Goal: Task Accomplishment & Management: Use online tool/utility

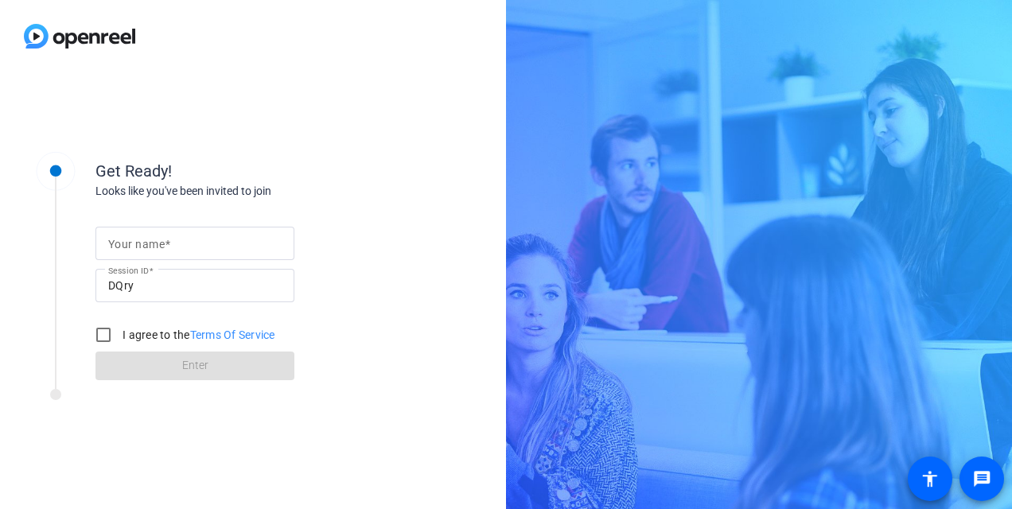
click at [123, 253] on div at bounding box center [194, 243] width 173 height 33
type input "aliya"
click at [98, 337] on input "I agree to the Terms Of Service" at bounding box center [104, 335] width 32 height 32
checkbox input "true"
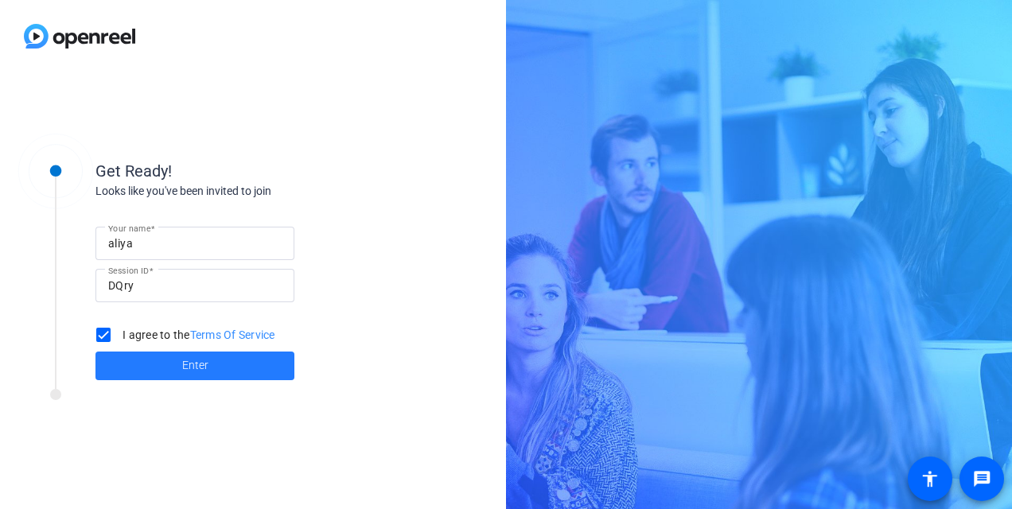
click at [182, 366] on span "Enter" at bounding box center [195, 365] width 26 height 17
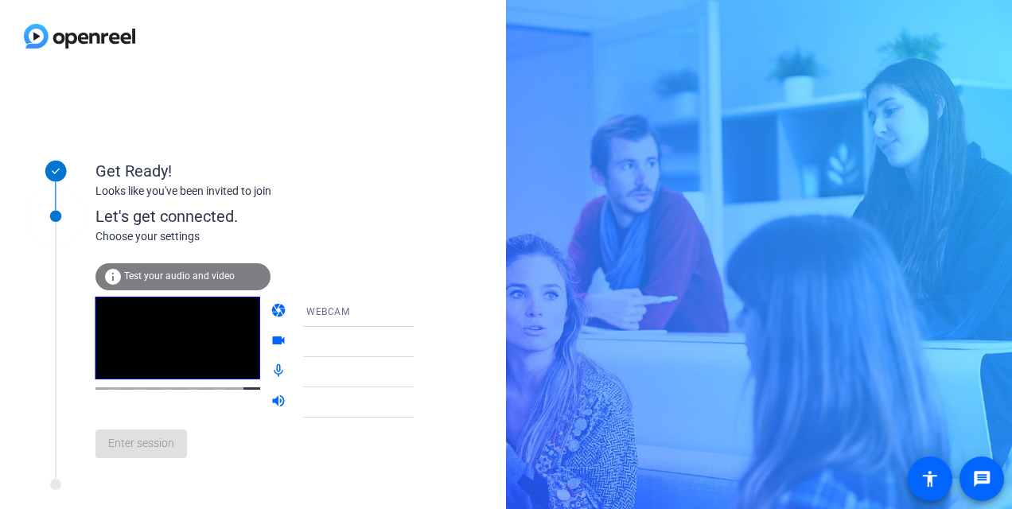
click at [169, 274] on span "Test your audio and video" at bounding box center [179, 275] width 111 height 11
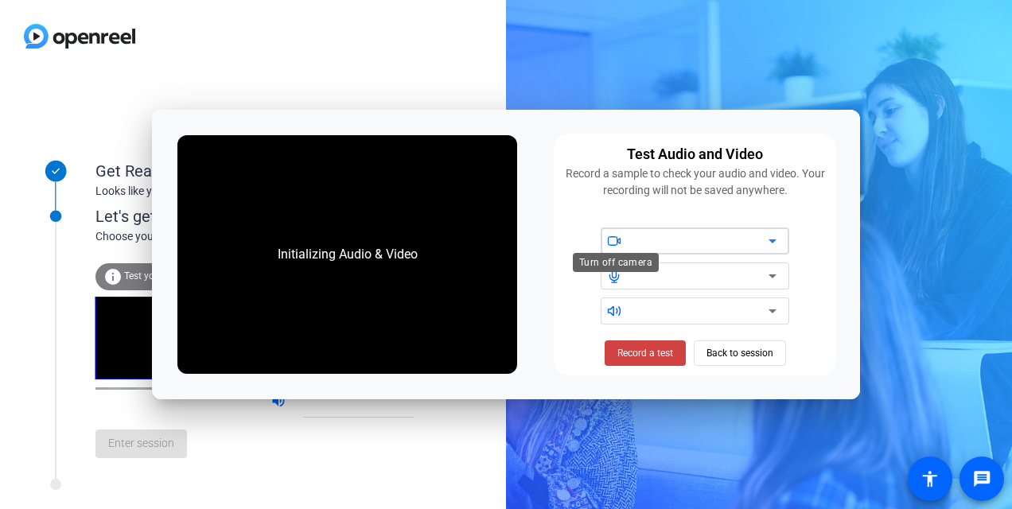
click at [609, 244] on icon at bounding box center [613, 241] width 9 height 8
click at [772, 242] on icon at bounding box center [772, 241] width 19 height 19
click at [774, 237] on icon at bounding box center [772, 241] width 19 height 19
click at [663, 236] on div at bounding box center [700, 241] width 135 height 19
click at [397, 243] on div "Initializing Audio & Video" at bounding box center [348, 254] width 172 height 51
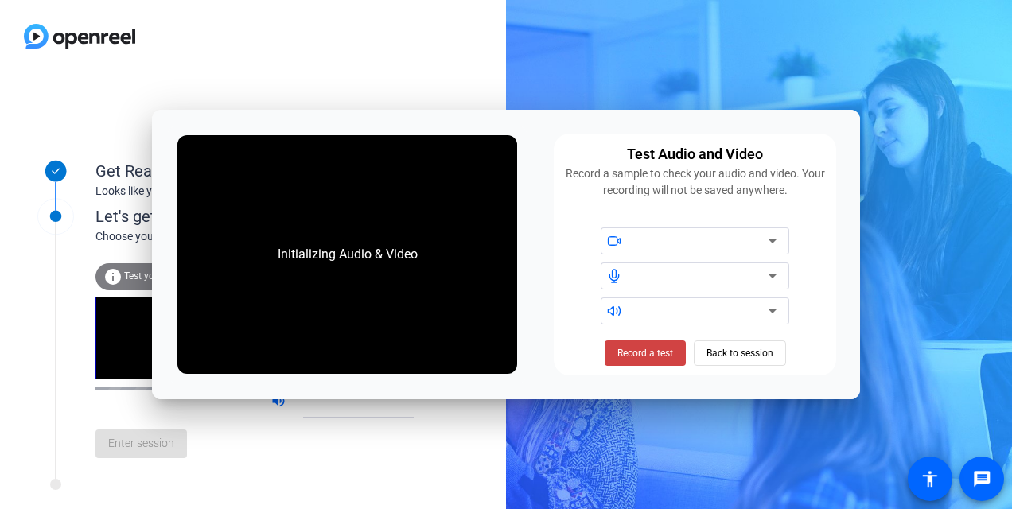
click at [368, 253] on div "Initializing Audio & Video" at bounding box center [348, 254] width 172 height 51
click at [648, 354] on span "Record a test" at bounding box center [645, 353] width 56 height 14
click at [634, 348] on span "Stop Testing (6s)" at bounding box center [645, 353] width 72 height 14
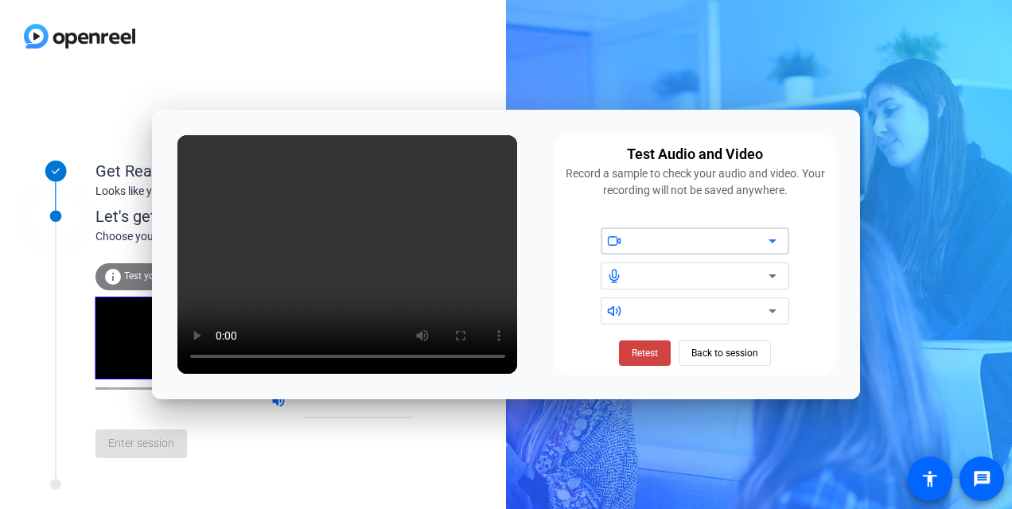
click at [652, 241] on div at bounding box center [700, 241] width 135 height 19
click at [771, 239] on icon at bounding box center [772, 241] width 19 height 19
click at [651, 352] on span "Retest" at bounding box center [645, 353] width 26 height 14
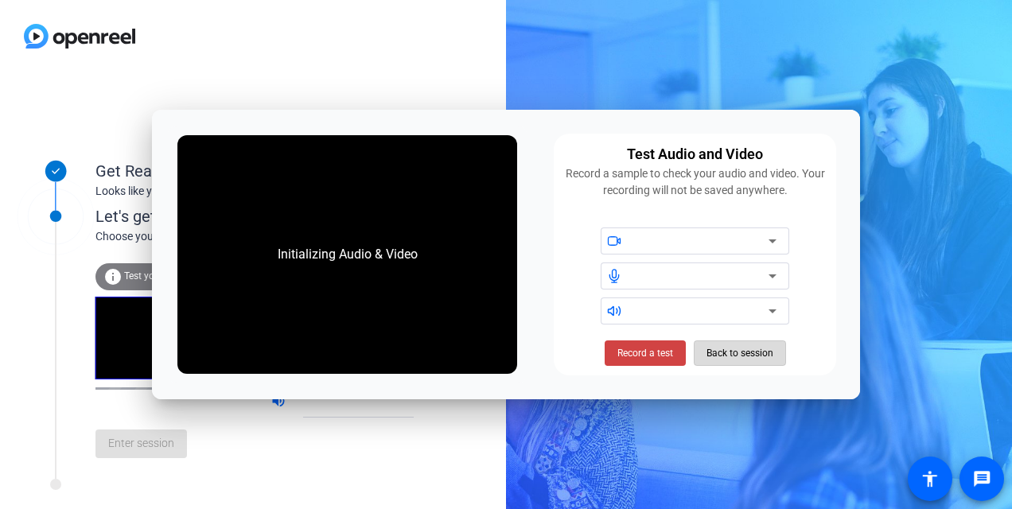
click at [729, 353] on span "Back to session" at bounding box center [739, 353] width 67 height 30
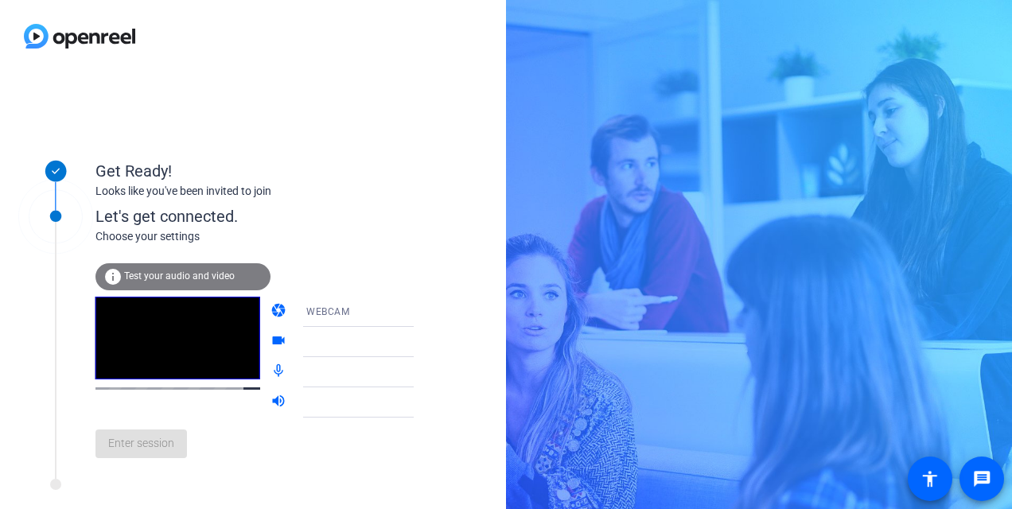
click at [170, 452] on div "Enter session" at bounding box center [270, 444] width 351 height 53
click at [420, 313] on icon at bounding box center [429, 311] width 19 height 19
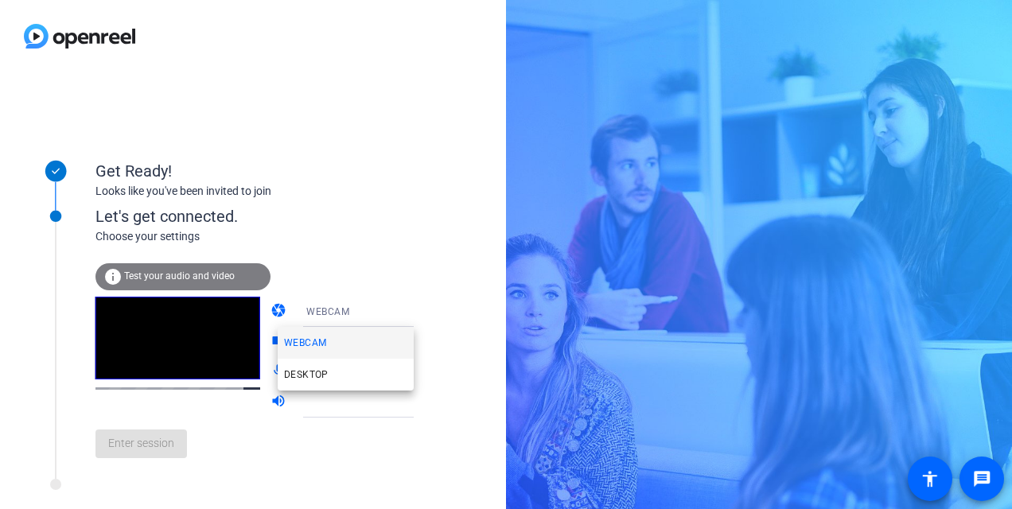
click at [328, 344] on mat-option "WEBCAM" at bounding box center [346, 343] width 136 height 32
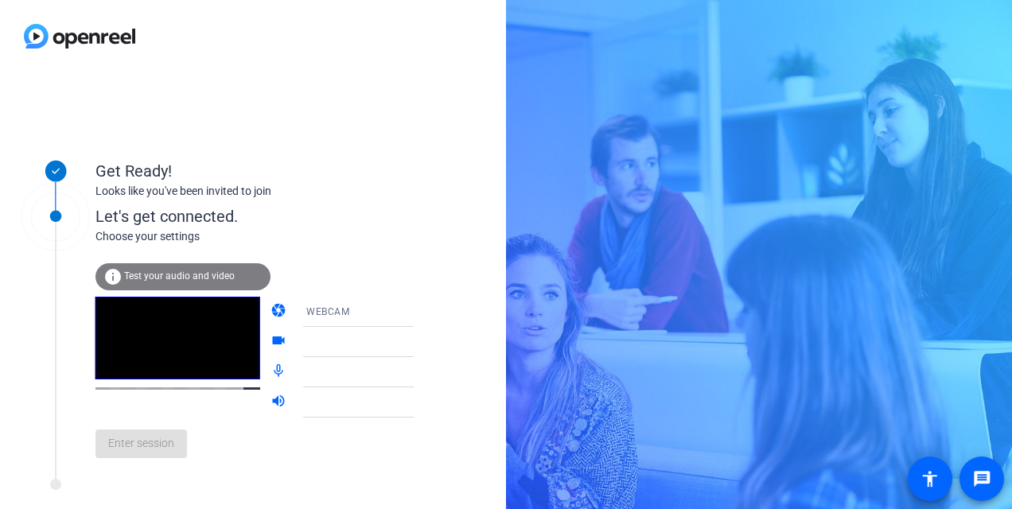
click at [343, 307] on div "WEBCAM" at bounding box center [365, 312] width 119 height 20
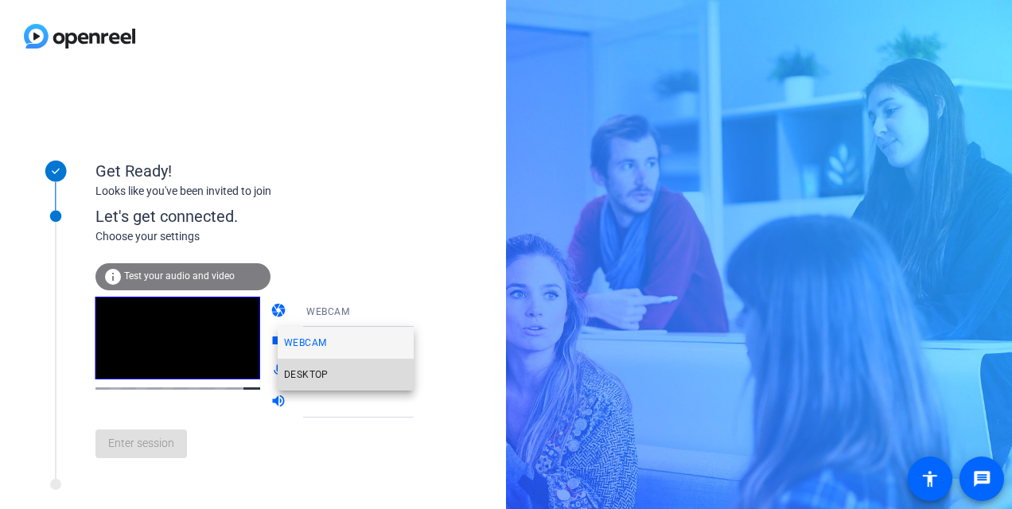
click at [315, 372] on span "DESKTOP" at bounding box center [306, 374] width 45 height 19
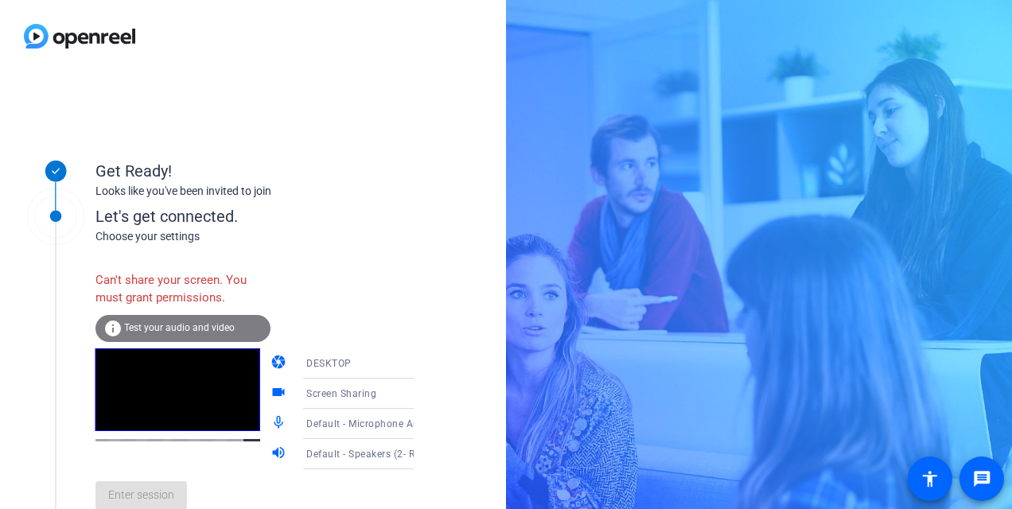
click at [158, 333] on span "Test your audio and video" at bounding box center [179, 327] width 111 height 11
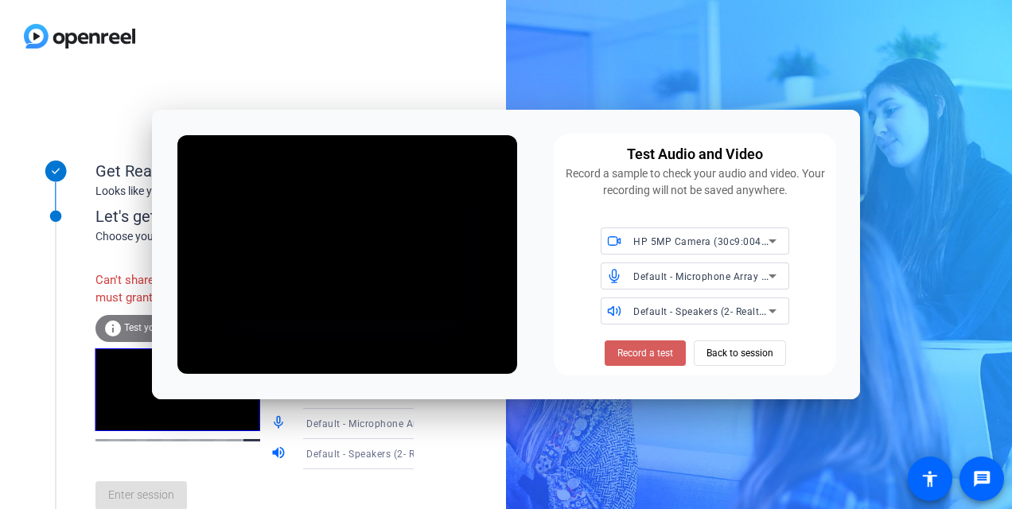
click at [640, 356] on span "Record a test" at bounding box center [645, 353] width 56 height 14
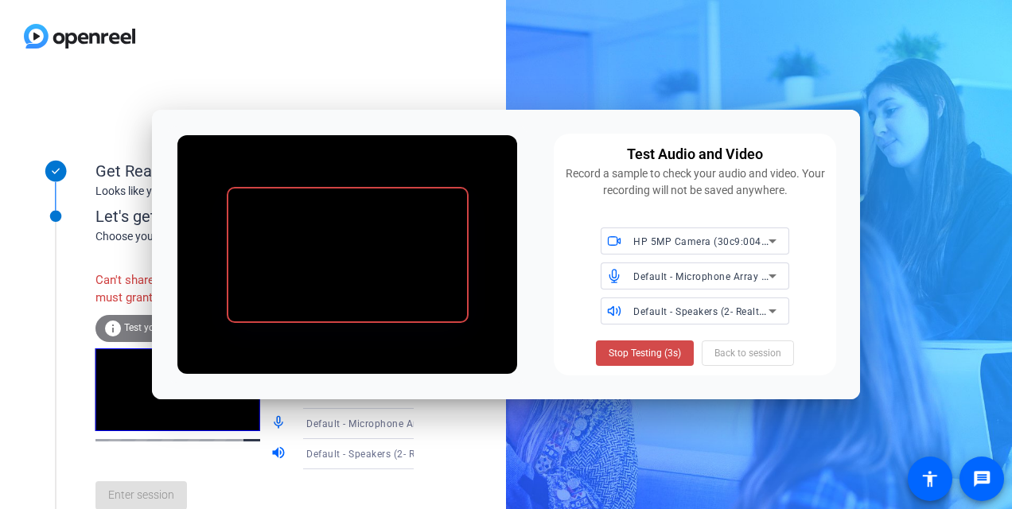
click at [634, 356] on span "Stop Testing (3s)" at bounding box center [645, 353] width 72 height 14
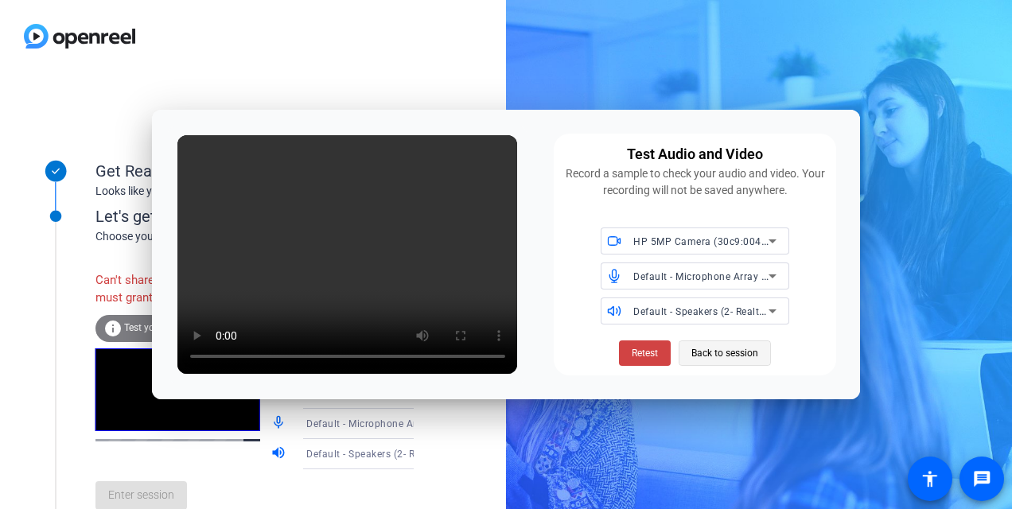
click at [731, 353] on span "Back to session" at bounding box center [724, 353] width 67 height 30
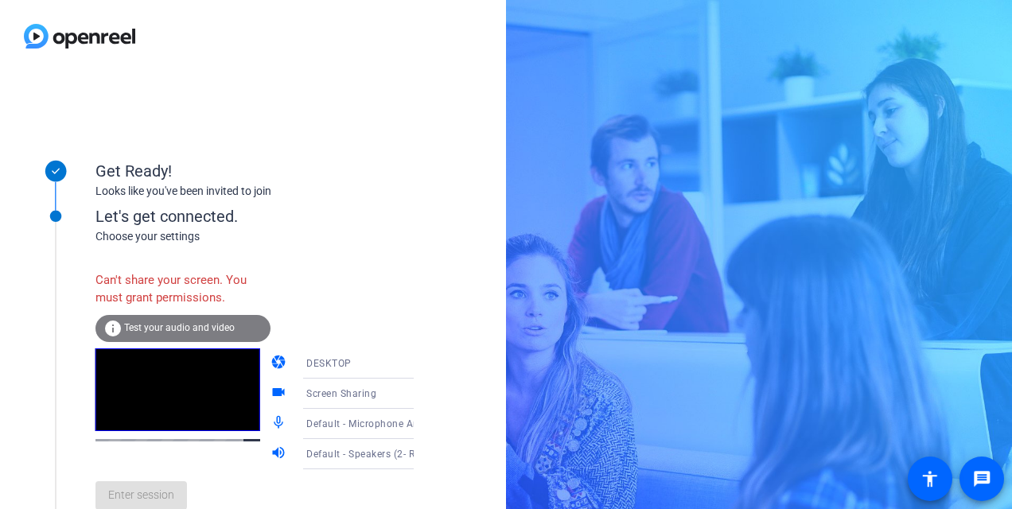
click at [420, 398] on icon at bounding box center [429, 393] width 19 height 19
click at [395, 398] on div at bounding box center [506, 254] width 1012 height 509
click at [340, 424] on span "Default - Microphone Array (2- Intel® Smart Sound Technology for Digital Microp…" at bounding box center [509, 423] width 407 height 13
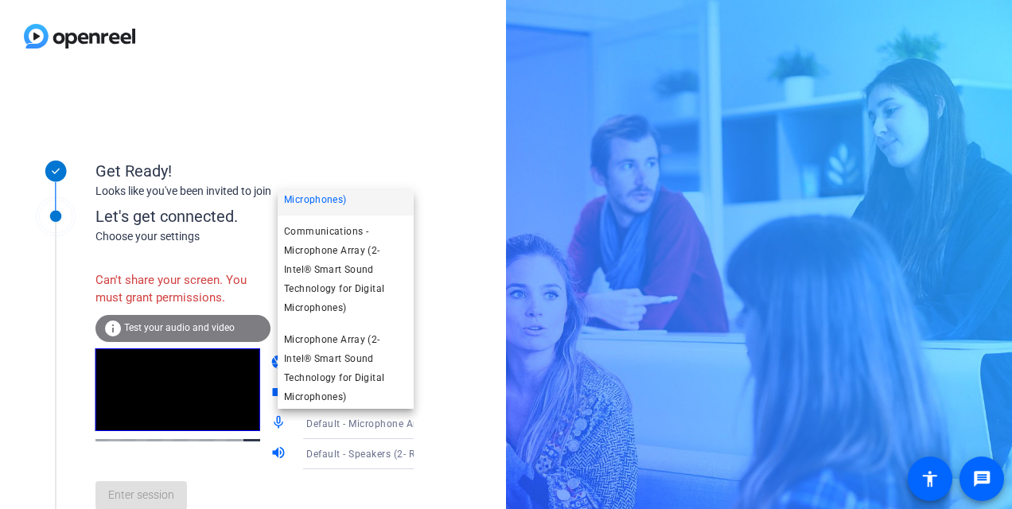
scroll to position [67, 0]
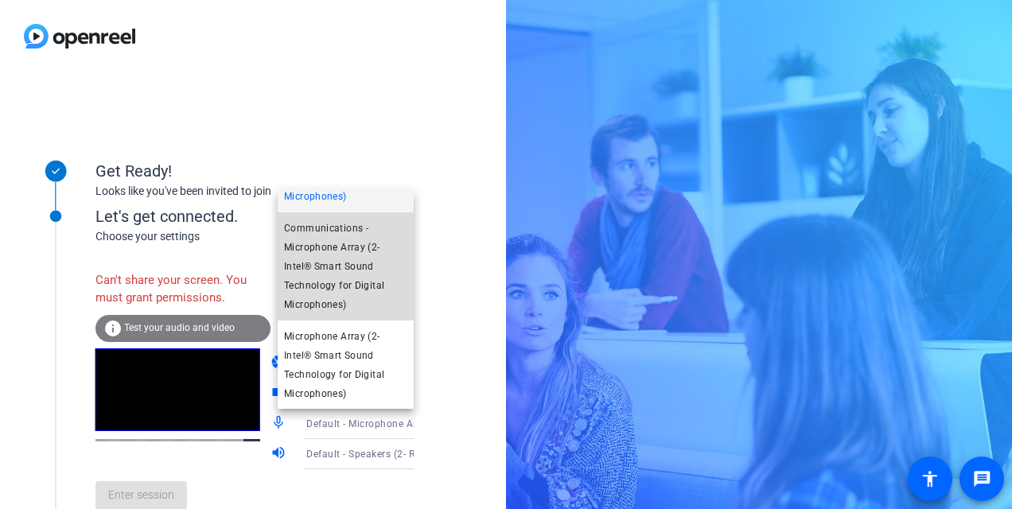
click at [355, 291] on span "Communications - Microphone Array (2- Intel® Smart Sound Technology for Digital…" at bounding box center [345, 266] width 123 height 95
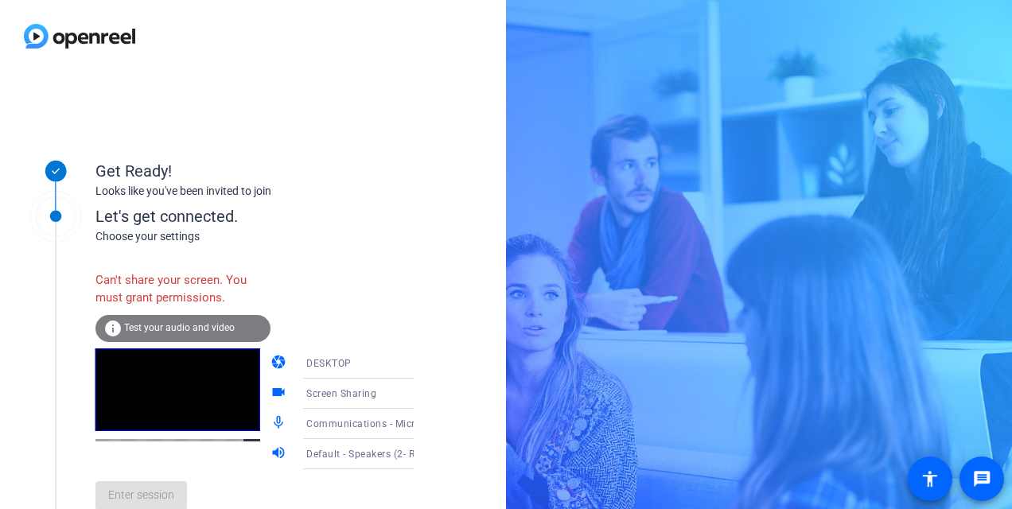
click at [352, 455] on span "Default - Speakers (2- Realtek(R) Audio)" at bounding box center [397, 453] width 183 height 13
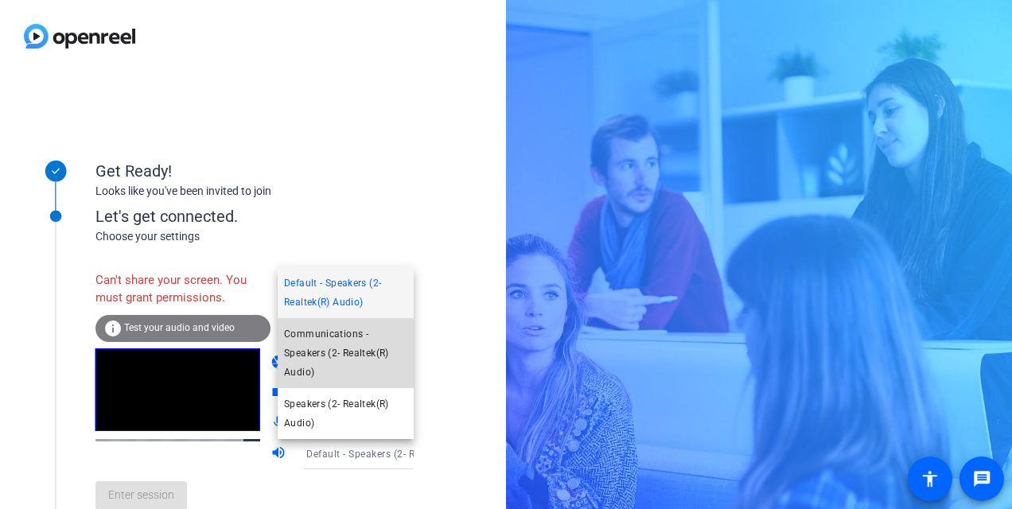
click at [336, 364] on span "Communications - Speakers (2- Realtek(R) Audio)" at bounding box center [345, 353] width 123 height 57
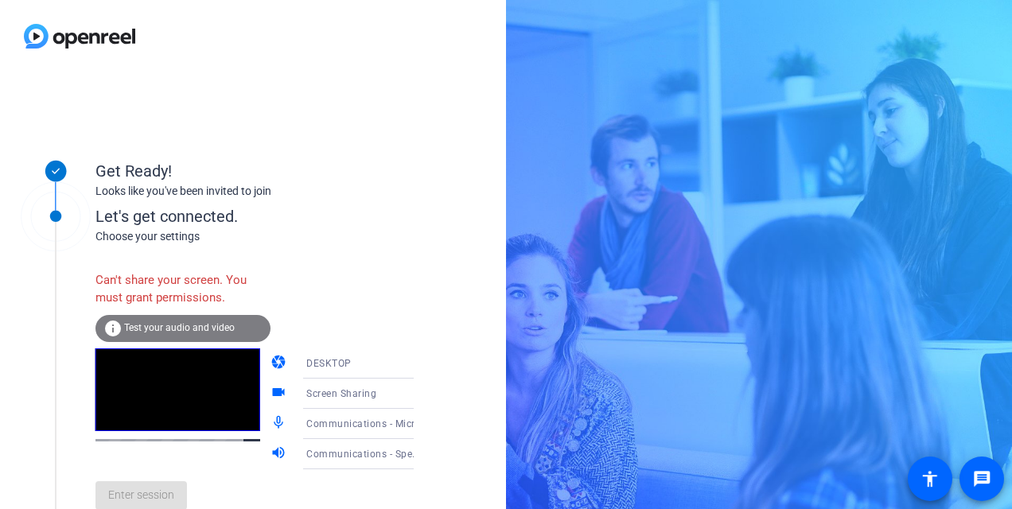
click at [280, 267] on div "Can't share your screen. You must grant permissions. info Test your audio and v…" at bounding box center [270, 392] width 351 height 259
click at [315, 488] on div "Enter session" at bounding box center [270, 495] width 351 height 53
click at [375, 318] on div "Can't share your screen. You must grant permissions. info Test your audio and v…" at bounding box center [270, 392] width 351 height 259
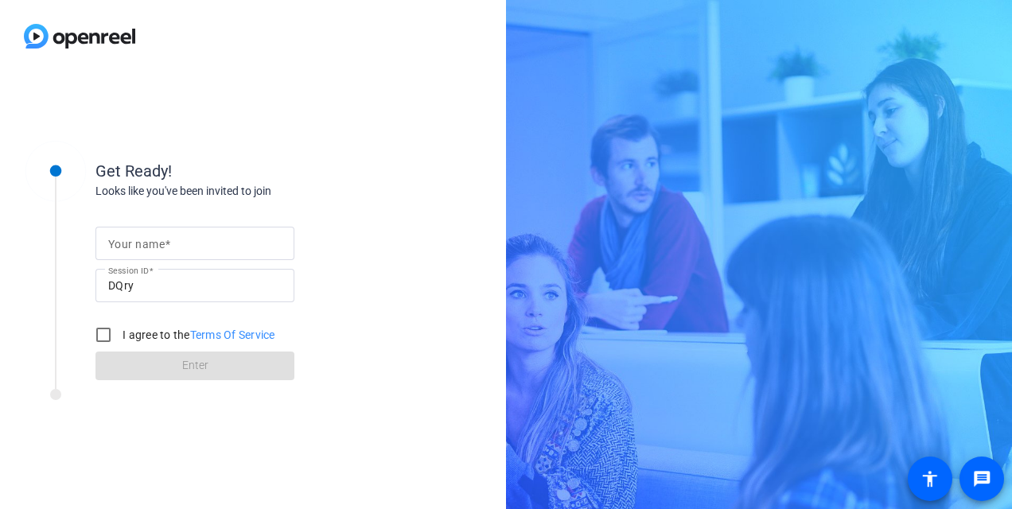
click at [119, 245] on mat-label "Your name" at bounding box center [136, 244] width 56 height 13
click at [119, 245] on input "Your name" at bounding box center [194, 243] width 173 height 19
type input "aliya"
click at [105, 333] on input "I agree to the Terms Of Service" at bounding box center [104, 335] width 32 height 32
checkbox input "true"
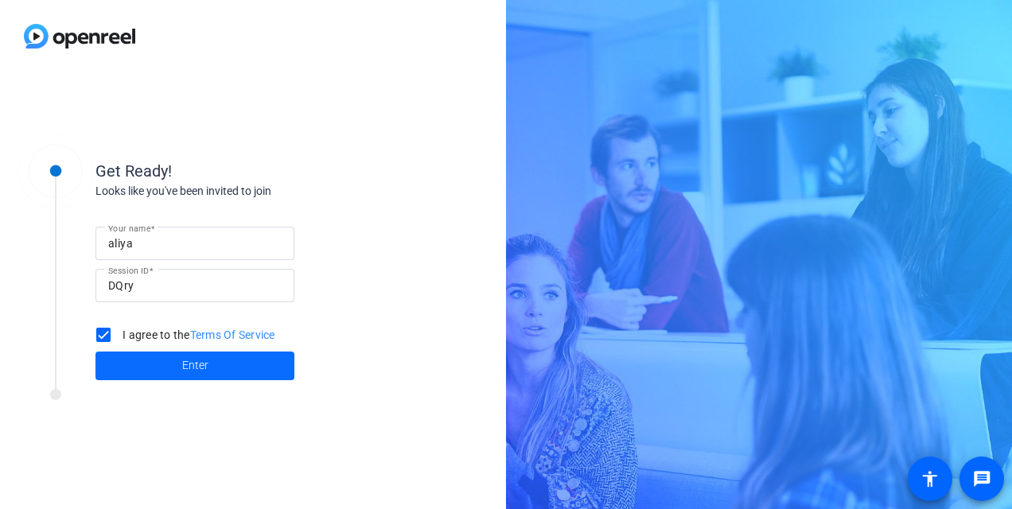
click at [181, 358] on span at bounding box center [194, 366] width 199 height 38
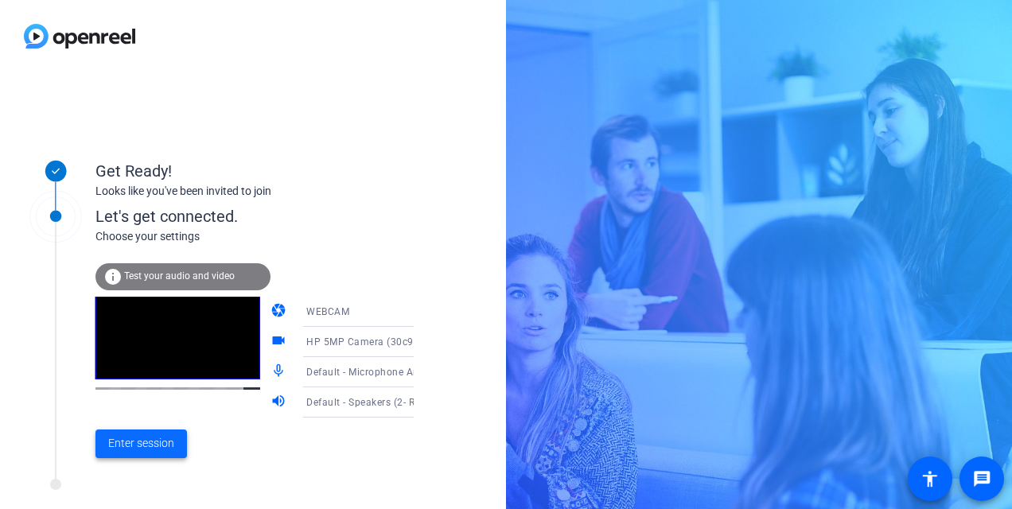
click at [159, 446] on span "Enter session" at bounding box center [141, 443] width 66 height 17
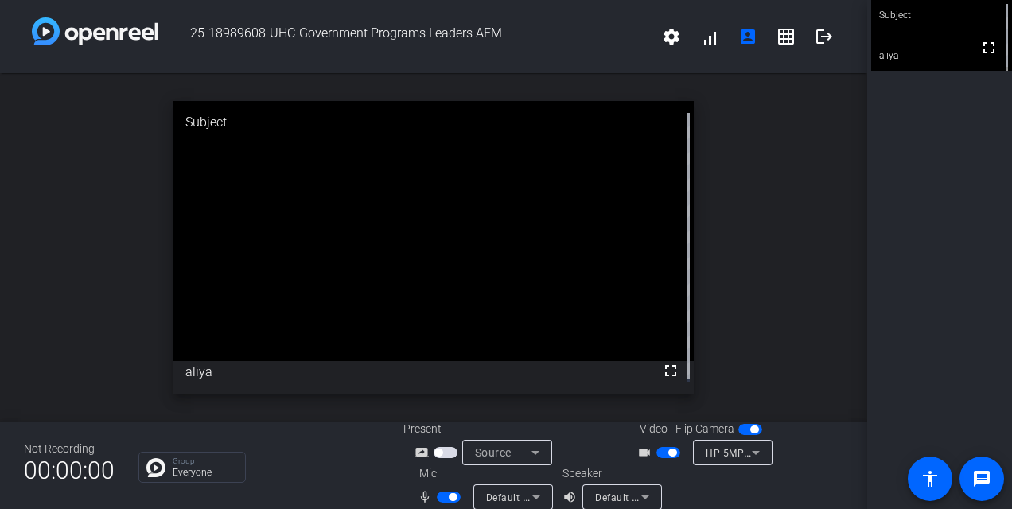
click at [604, 66] on div "25-18989608-UHC-Government Programs Leaders AEM settings signal_cellular_alt ac…" at bounding box center [433, 36] width 867 height 73
